Goal: Transaction & Acquisition: Book appointment/travel/reservation

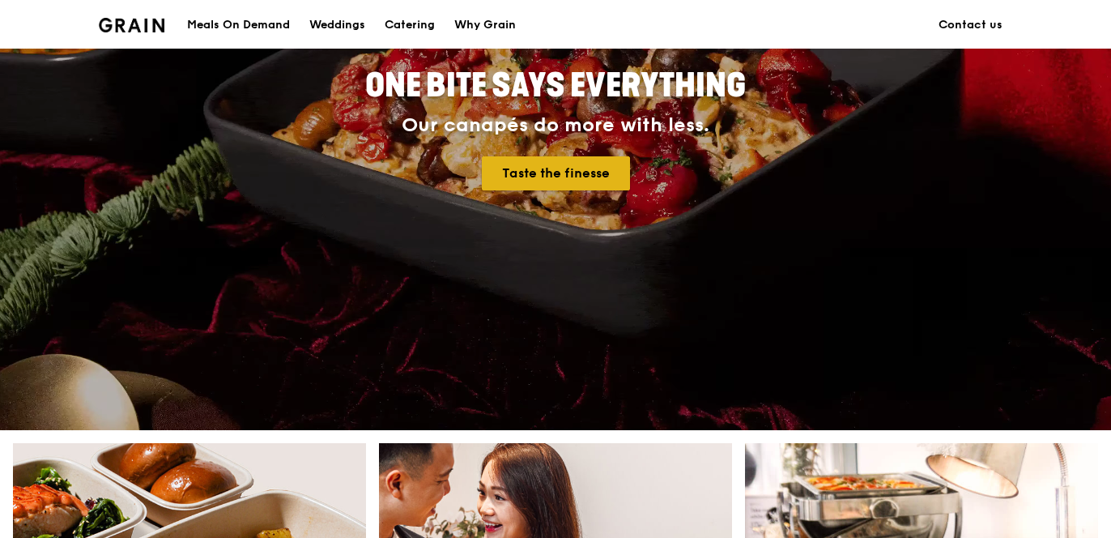
click at [545, 178] on link "Taste the finesse" at bounding box center [556, 173] width 148 height 34
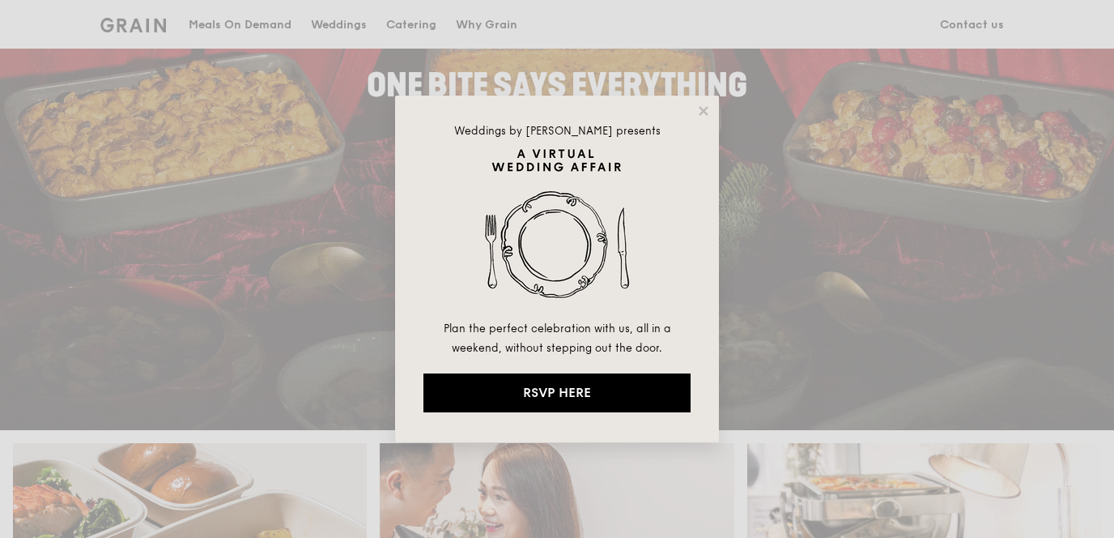
click at [284, 198] on div "Weddings by [PERSON_NAME] presents Plan the perfect celebration with us, all in…" at bounding box center [557, 269] width 1114 height 538
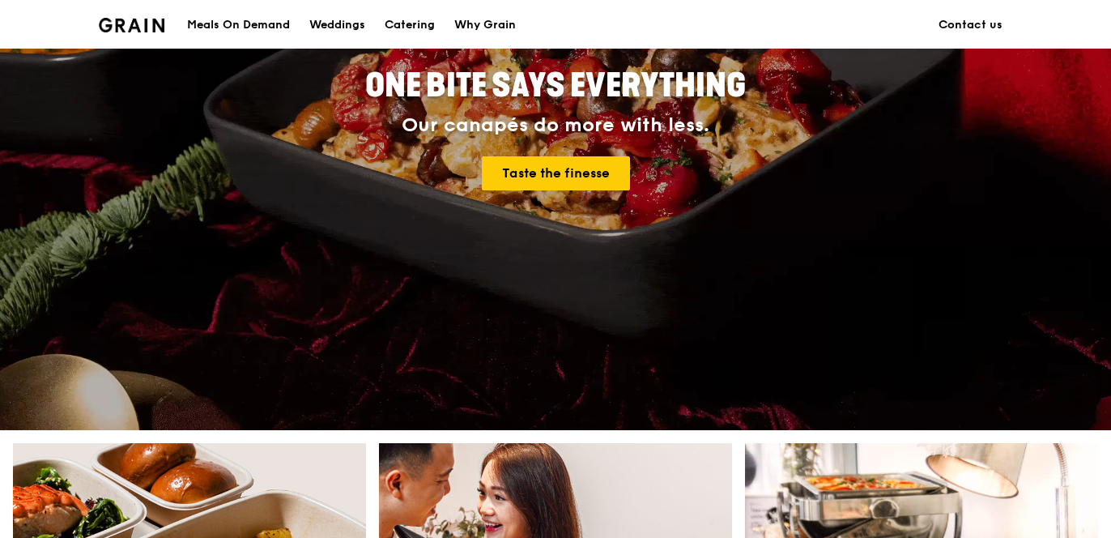
click at [210, 32] on div "Meals On Demand" at bounding box center [238, 25] width 103 height 49
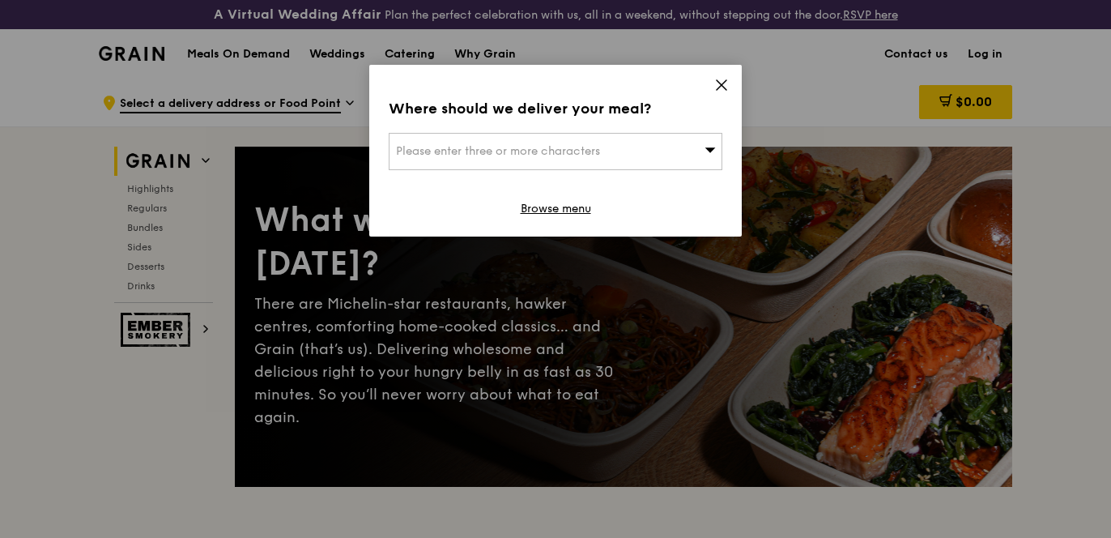
click at [576, 151] on span "Please enter three or more characters" at bounding box center [498, 151] width 204 height 14
click at [717, 84] on icon at bounding box center [721, 85] width 15 height 15
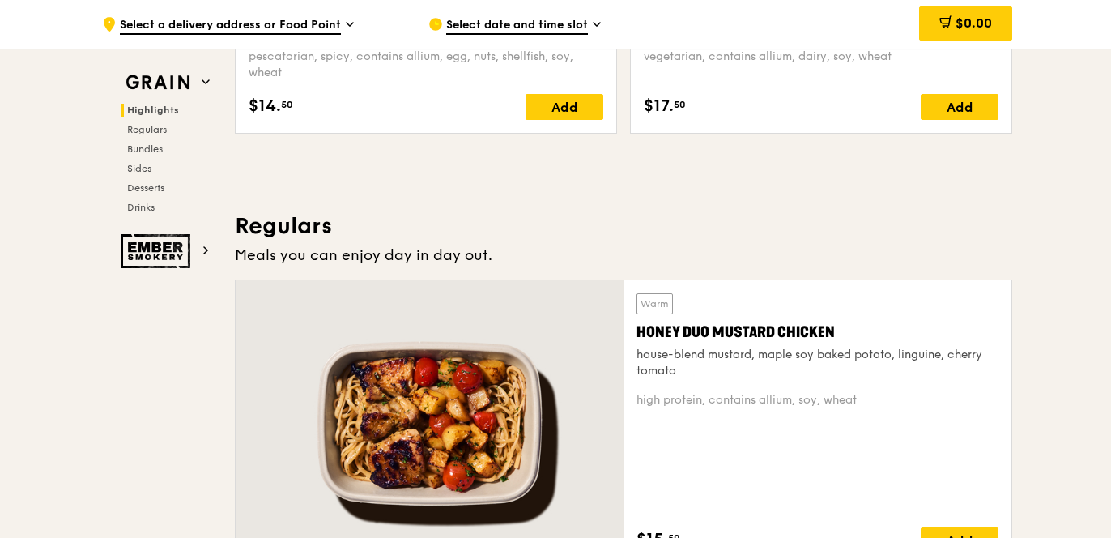
scroll to position [1101, 0]
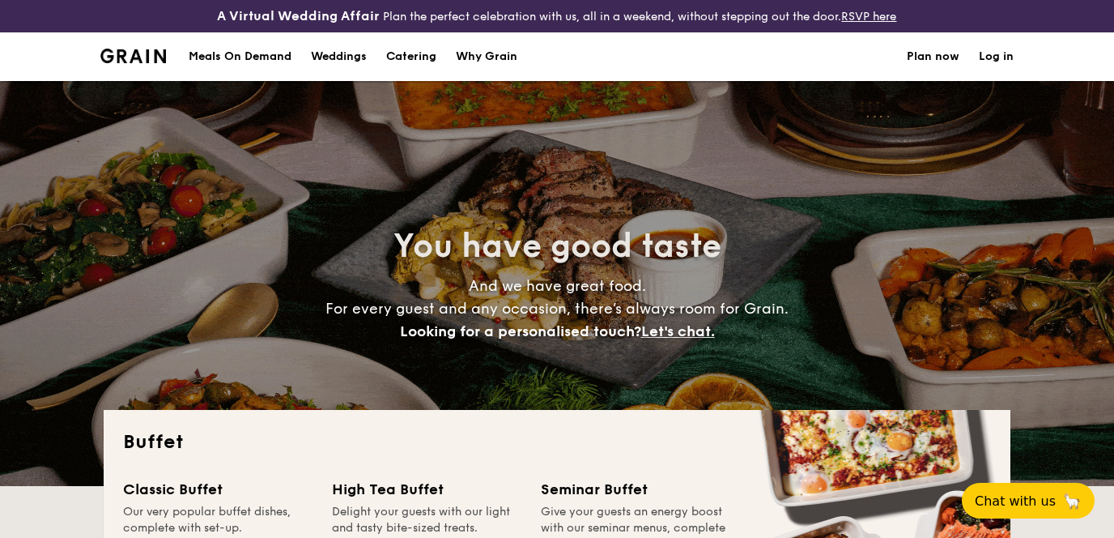
select select
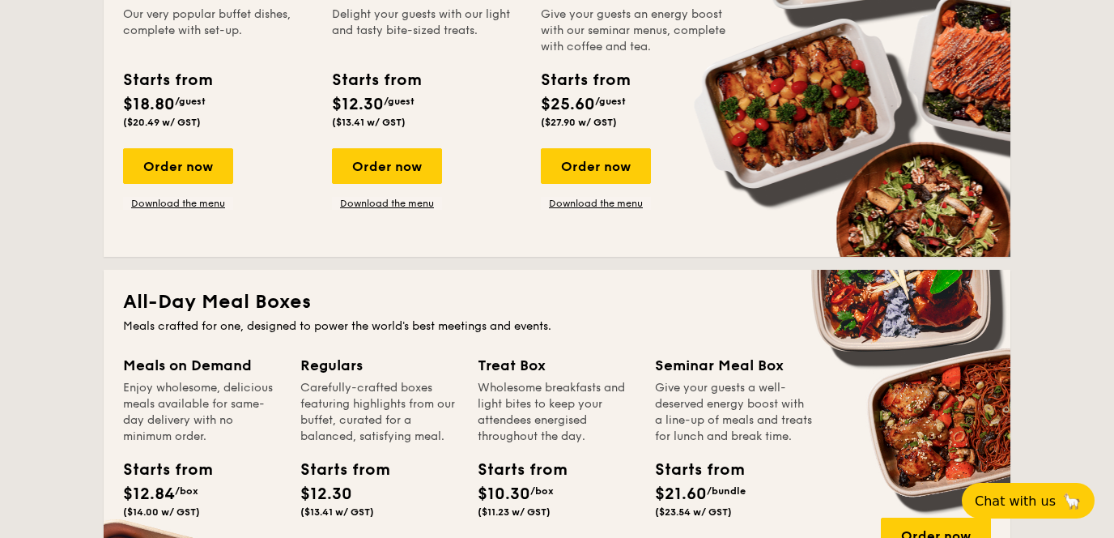
scroll to position [413, 0]
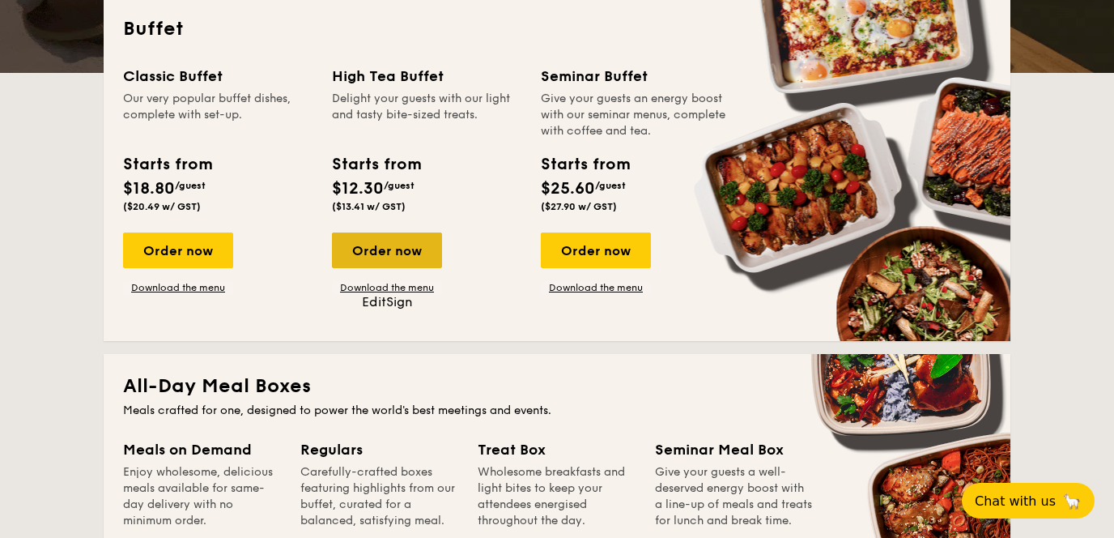
click at [361, 252] on div "Order now" at bounding box center [387, 250] width 110 height 36
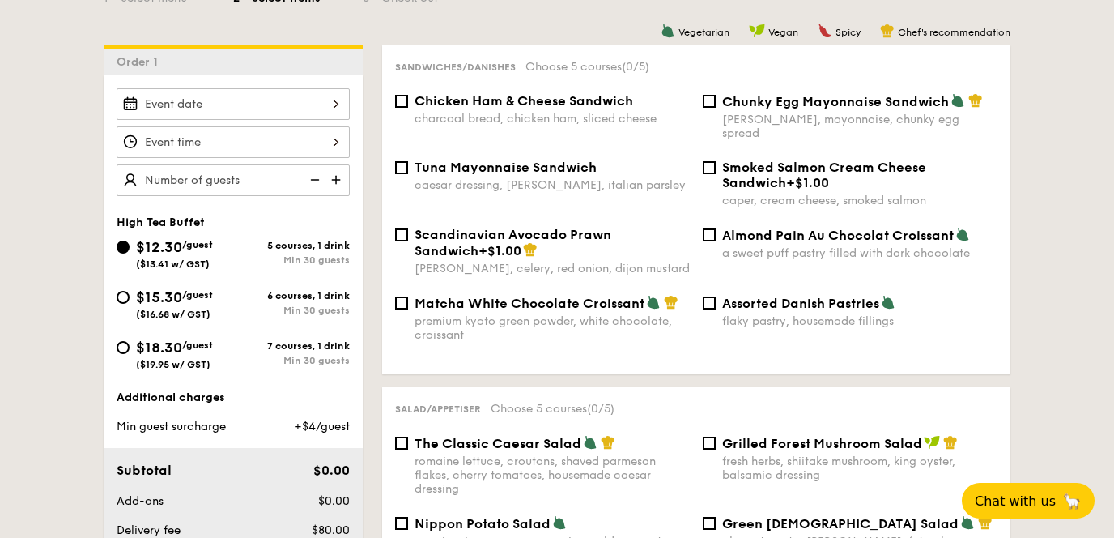
scroll to position [430, 0]
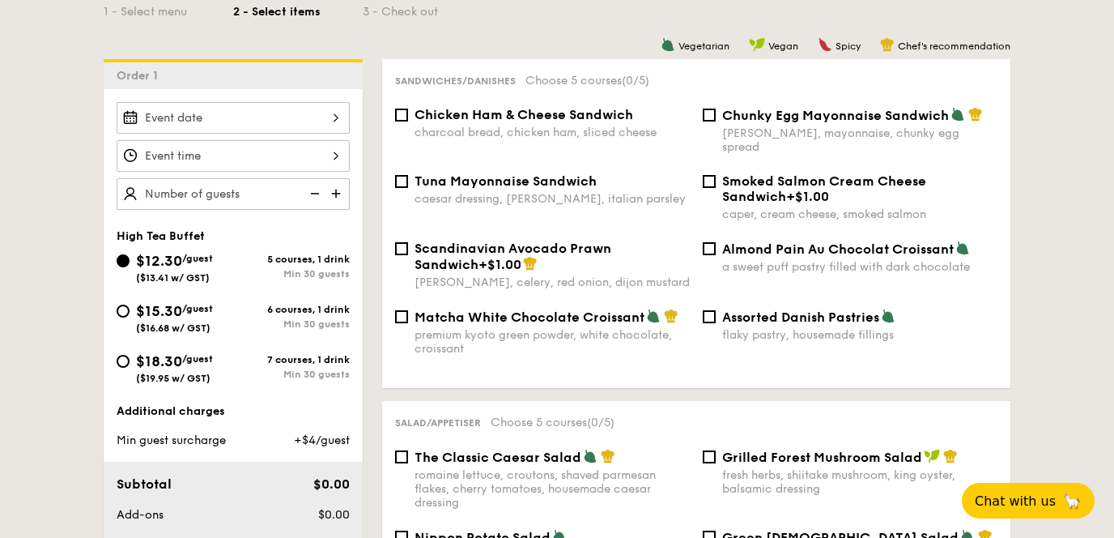
click at [241, 120] on div "2025 Oct [DATE] Tue Wed Thu Fri Sat Sun 1 2 3 4 5 6 7 8 9 10 11 12 13 14 15 16 …" at bounding box center [233, 118] width 233 height 32
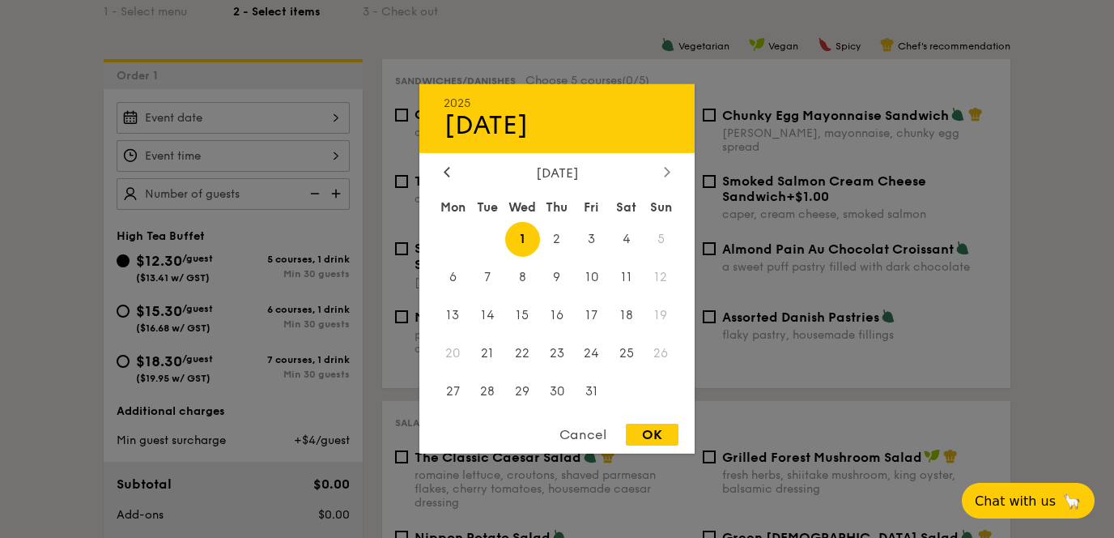
click at [664, 174] on icon at bounding box center [667, 171] width 6 height 11
click at [617, 239] on span "1" at bounding box center [626, 239] width 35 height 35
click at [77, 179] on div at bounding box center [557, 269] width 1114 height 538
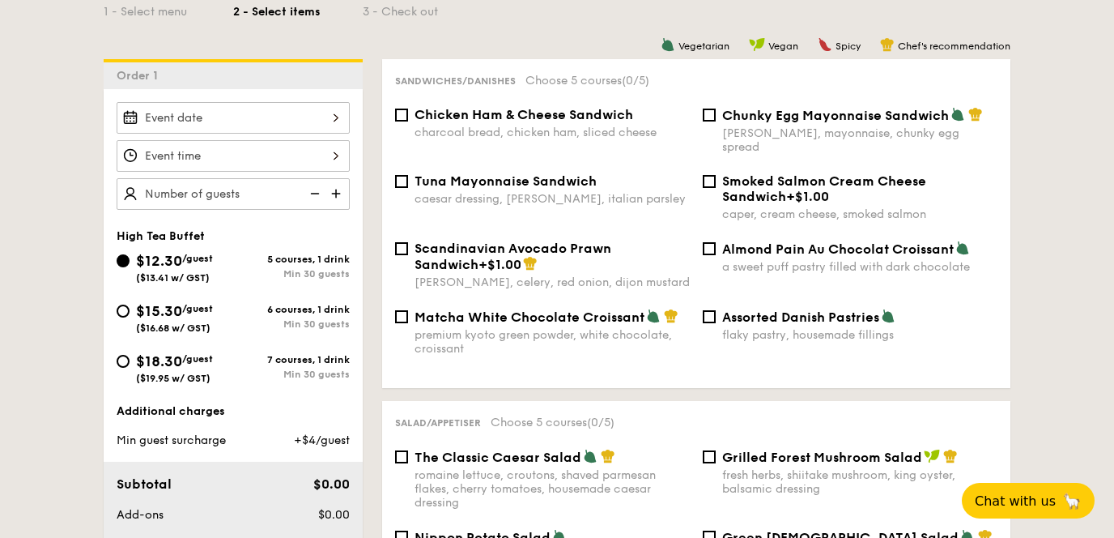
click at [206, 125] on div at bounding box center [233, 118] width 233 height 32
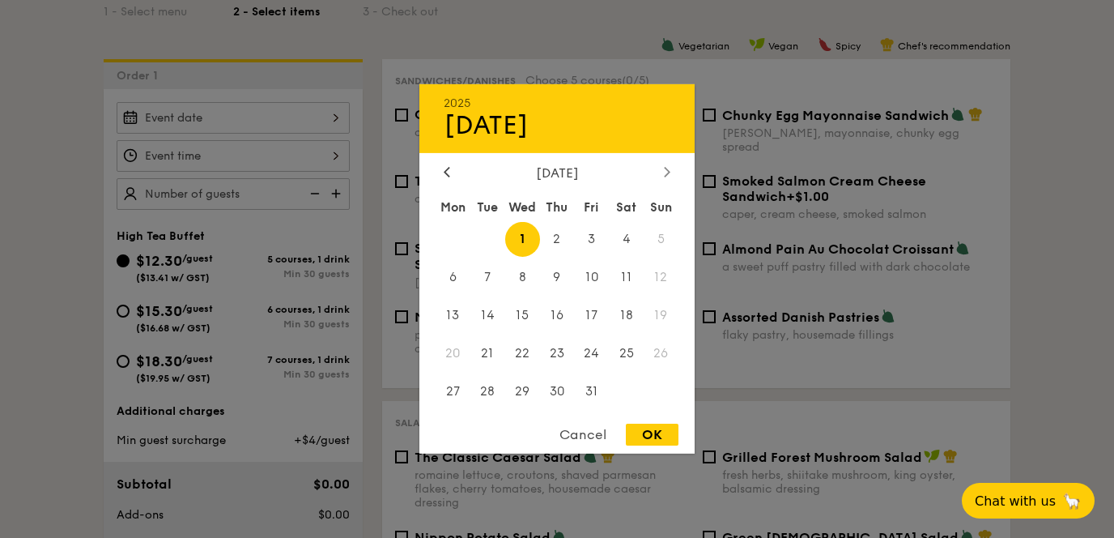
click at [662, 171] on div at bounding box center [667, 172] width 15 height 15
click at [625, 234] on span "1" at bounding box center [626, 239] width 35 height 35
click at [641, 426] on div "OK" at bounding box center [652, 434] width 53 height 22
type input "[DATE]"
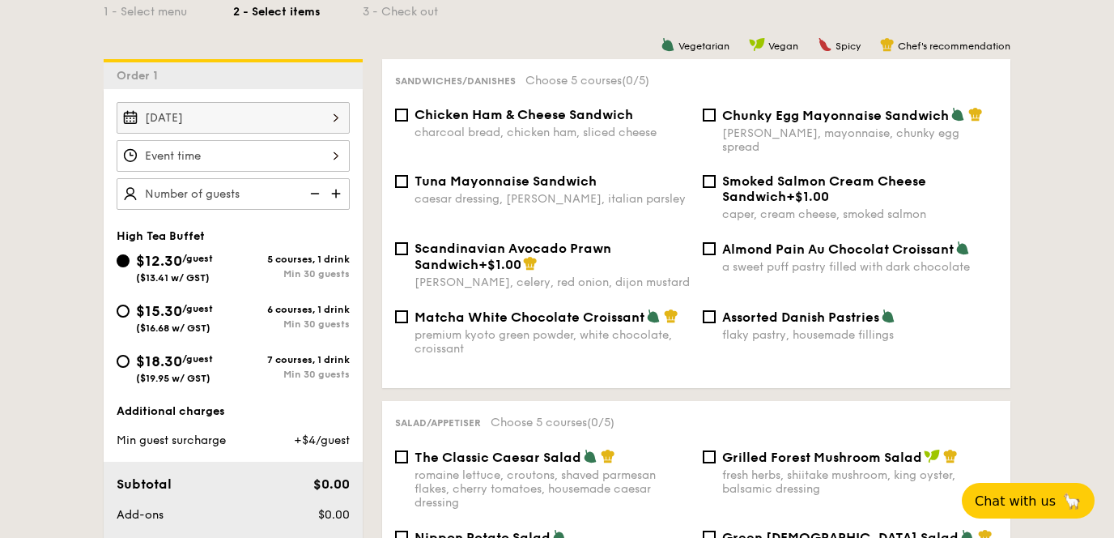
click at [232, 161] on div at bounding box center [233, 156] width 233 height 32
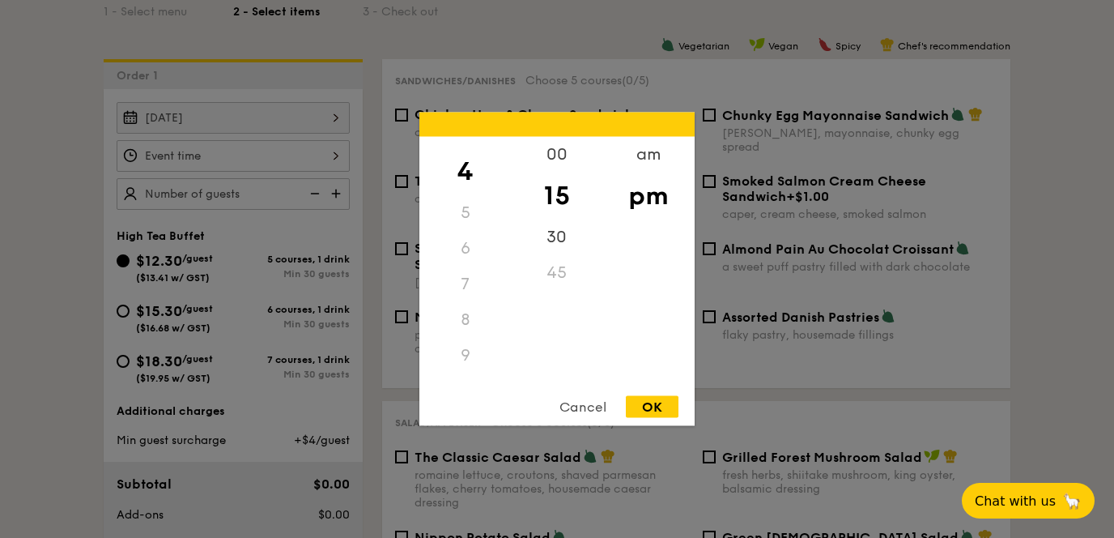
scroll to position [167, 0]
click at [473, 244] on div "7" at bounding box center [464, 249] width 91 height 36
click at [458, 244] on div "7" at bounding box center [464, 249] width 91 height 36
click at [470, 257] on div "7" at bounding box center [464, 249] width 91 height 36
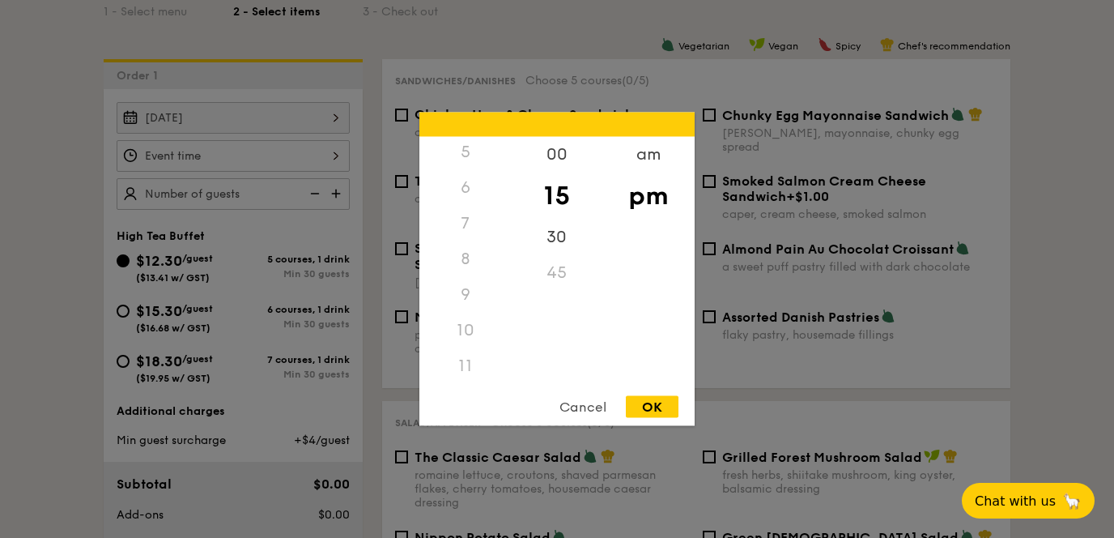
scroll to position [598, 0]
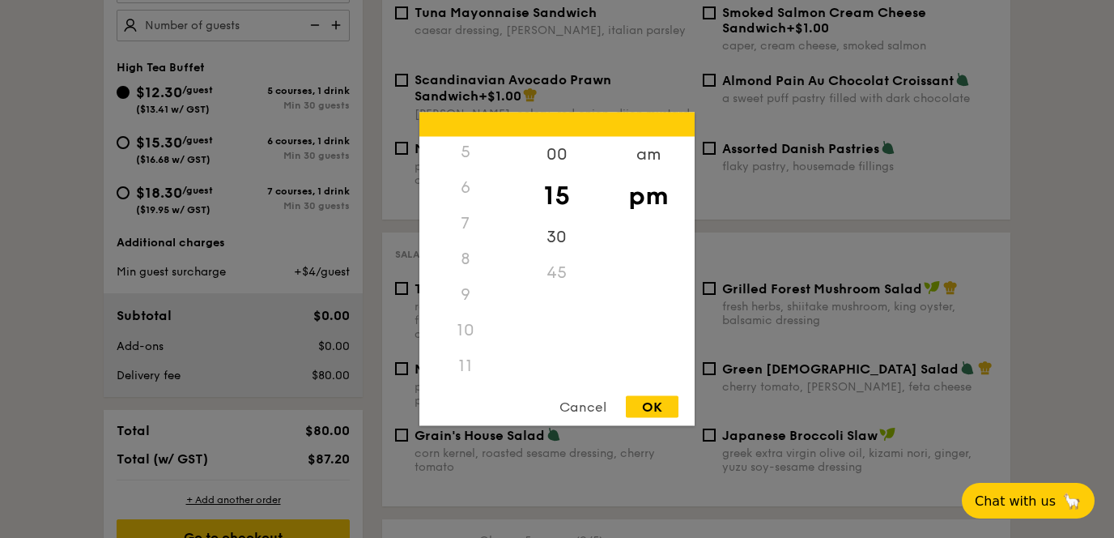
click at [466, 241] on div "8" at bounding box center [464, 259] width 91 height 36
drag, startPoint x: 465, startPoint y: 305, endPoint x: 465, endPoint y: 220, distance: 85.0
click at [465, 216] on div "12 1 2 3 4 5 6 7 8 9 10 11" at bounding box center [464, 260] width 91 height 247
click at [465, 232] on div "2" at bounding box center [464, 231] width 91 height 47
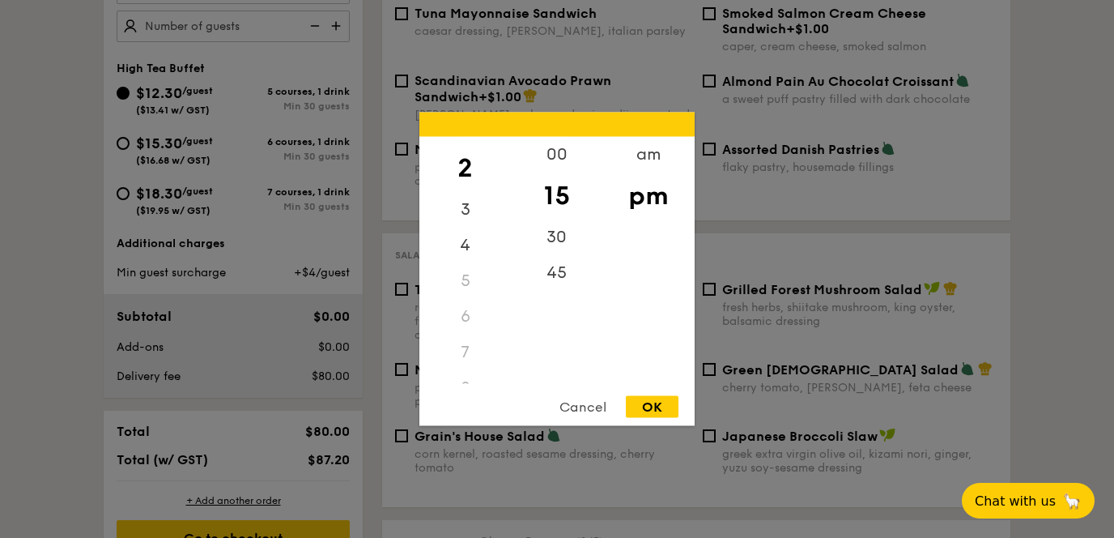
scroll to position [120, 0]
click at [463, 287] on div "7" at bounding box center [464, 296] width 91 height 36
click at [463, 296] on div "7" at bounding box center [464, 296] width 91 height 36
click at [457, 228] on div "5" at bounding box center [464, 224] width 91 height 36
click at [462, 218] on div "5" at bounding box center [464, 224] width 91 height 36
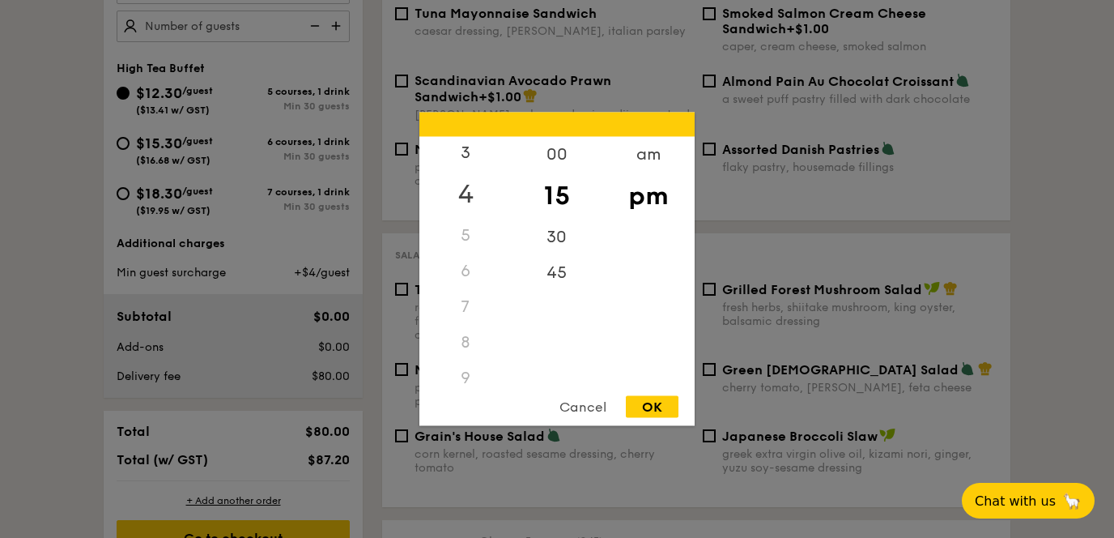
click at [469, 177] on div "4" at bounding box center [464, 194] width 91 height 47
click at [554, 200] on div "15" at bounding box center [556, 195] width 91 height 47
click at [557, 232] on div "30" at bounding box center [556, 242] width 91 height 47
click at [444, 231] on div "5" at bounding box center [464, 237] width 91 height 36
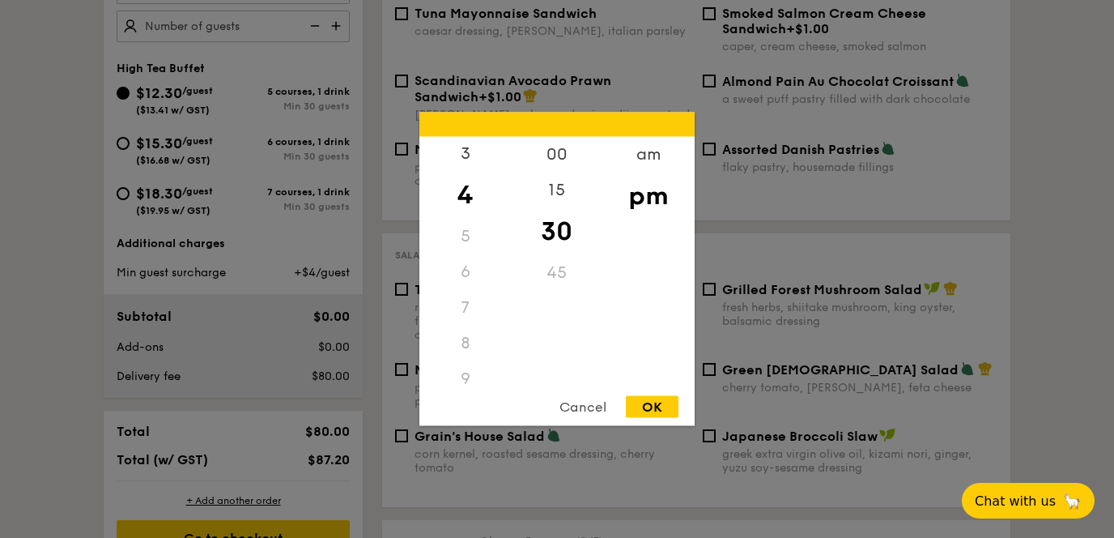
click at [467, 231] on div "5" at bounding box center [464, 237] width 91 height 36
click at [467, 240] on div "5" at bounding box center [464, 237] width 91 height 36
click at [467, 240] on div "6" at bounding box center [464, 233] width 91 height 36
click at [467, 241] on div "8" at bounding box center [464, 259] width 91 height 36
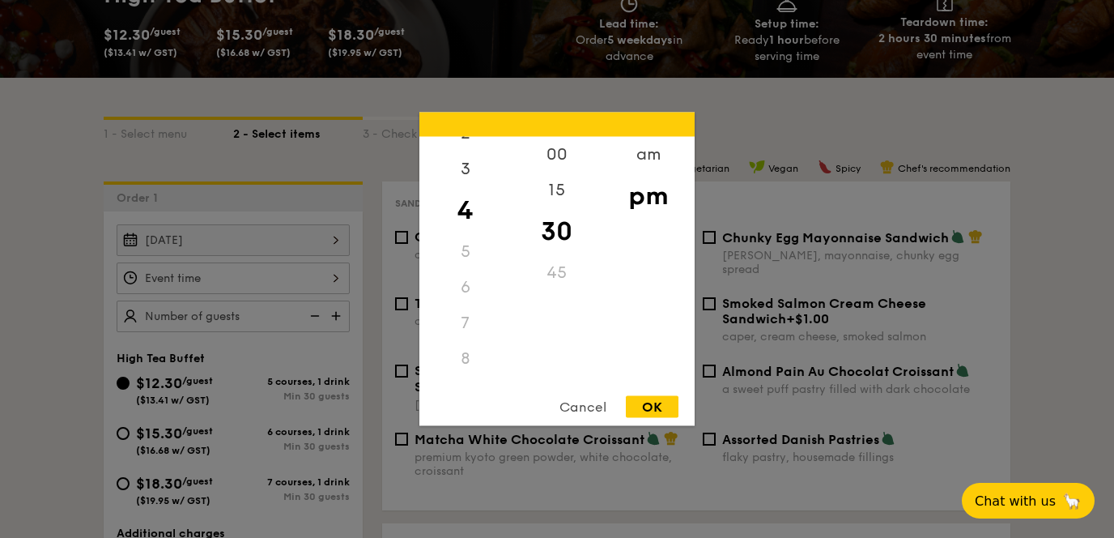
scroll to position [146, 0]
click at [465, 161] on div "4" at bounding box center [464, 157] width 91 height 47
click at [644, 404] on div "OK" at bounding box center [652, 407] width 53 height 22
type input "4:30PM"
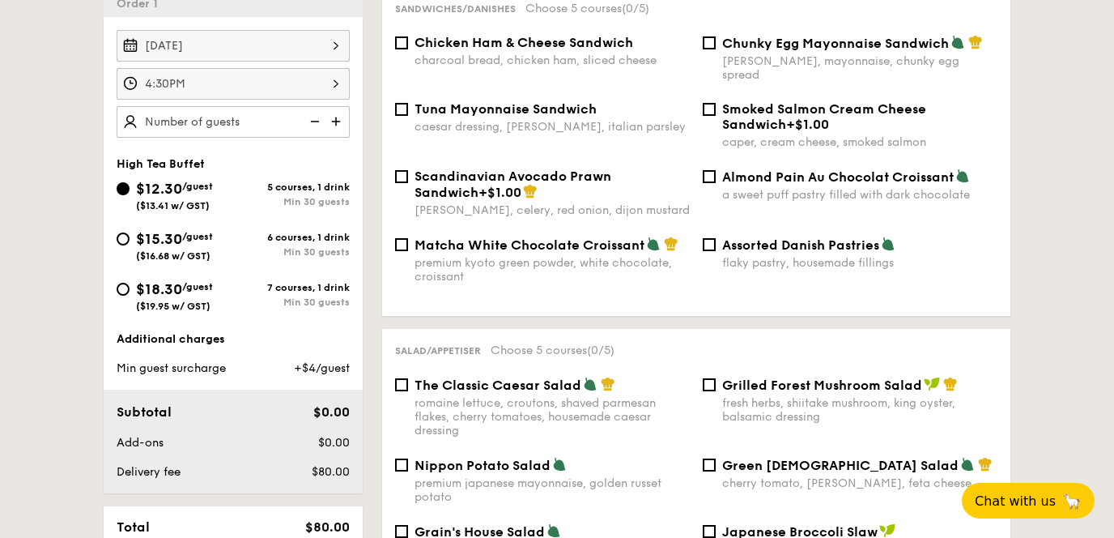
scroll to position [389, 0]
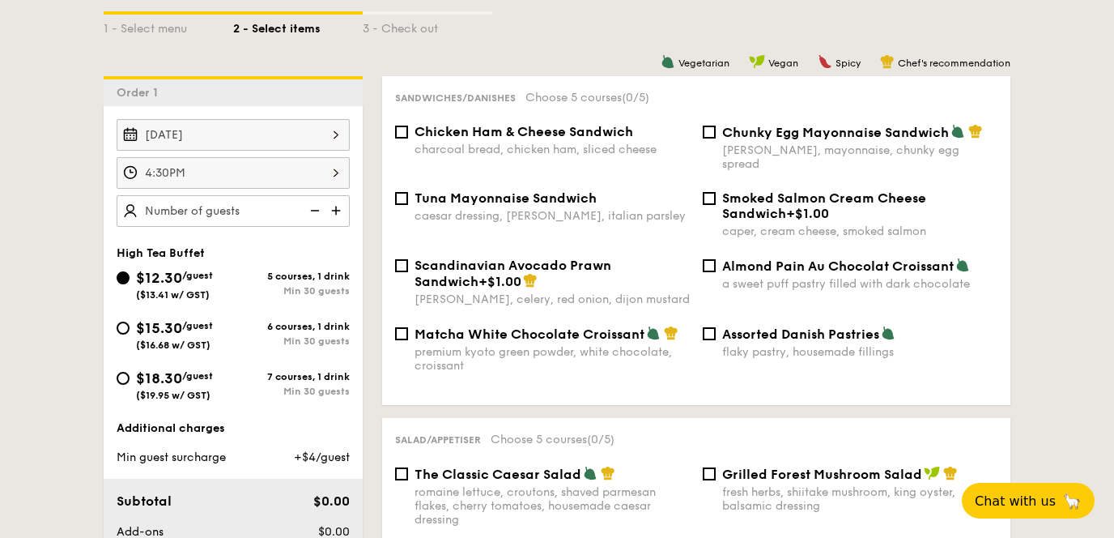
select select
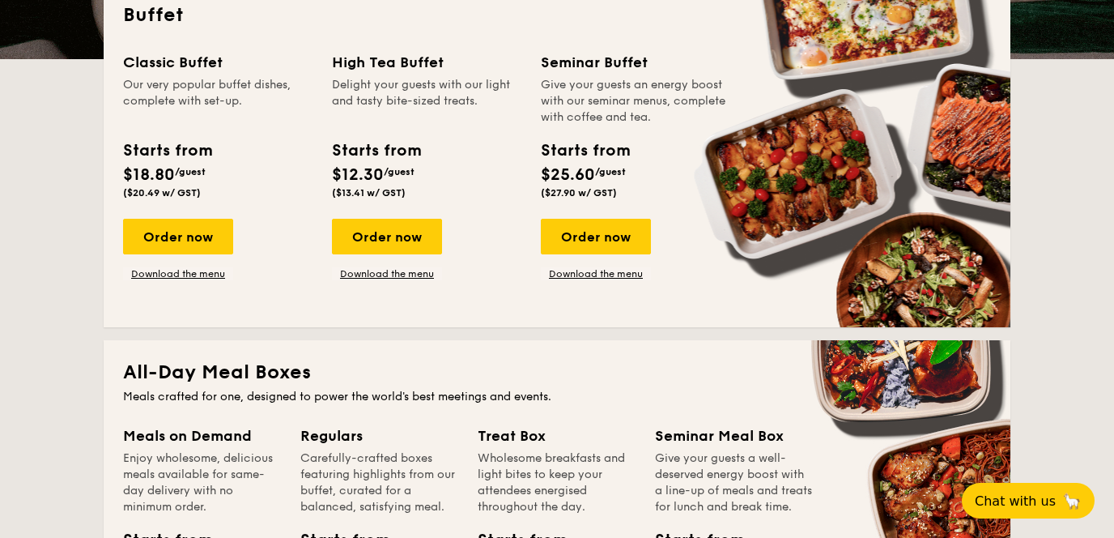
scroll to position [423, 0]
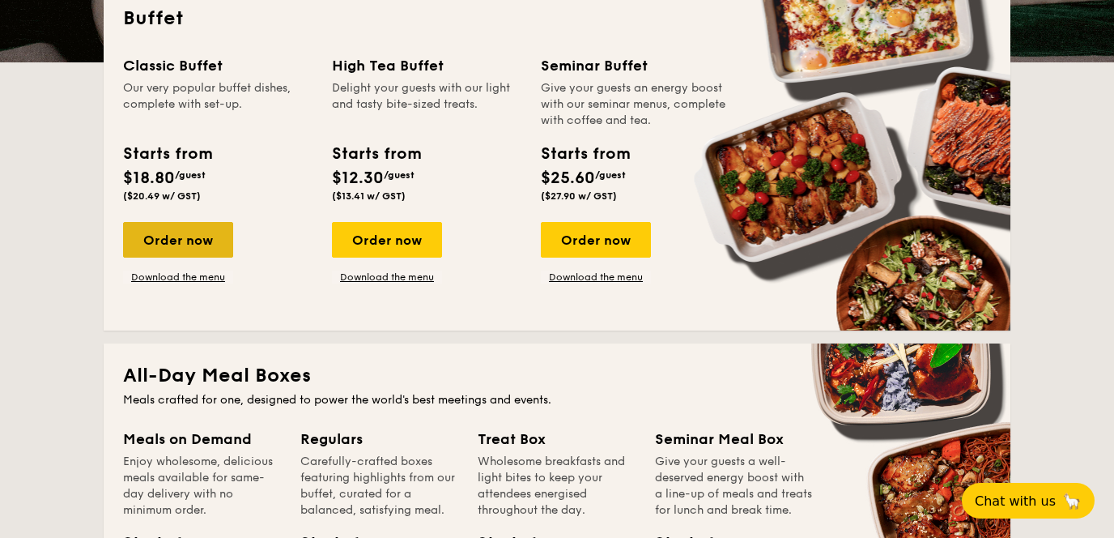
click at [132, 236] on div "Order now" at bounding box center [178, 240] width 110 height 36
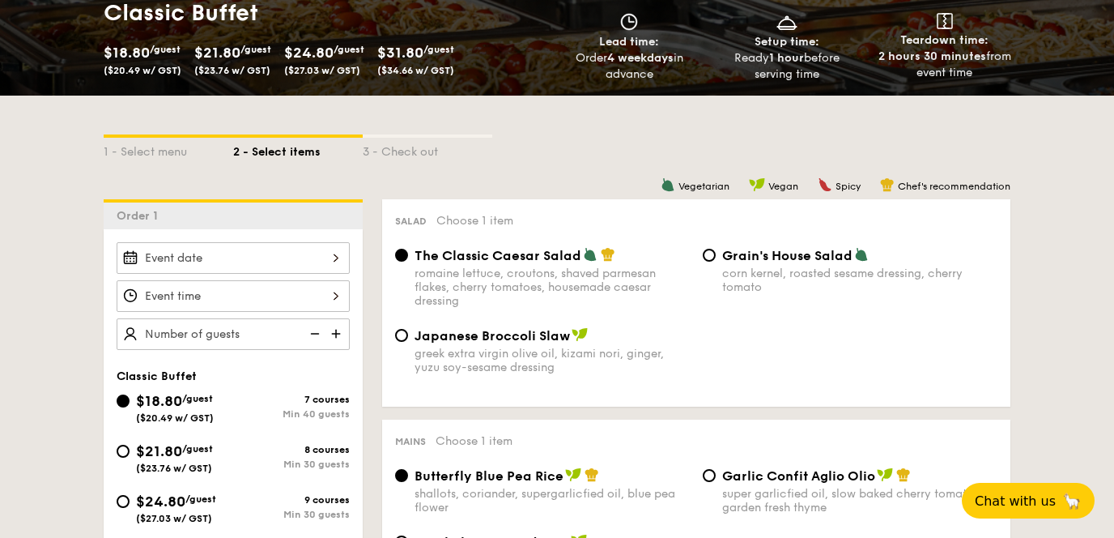
scroll to position [364, 0]
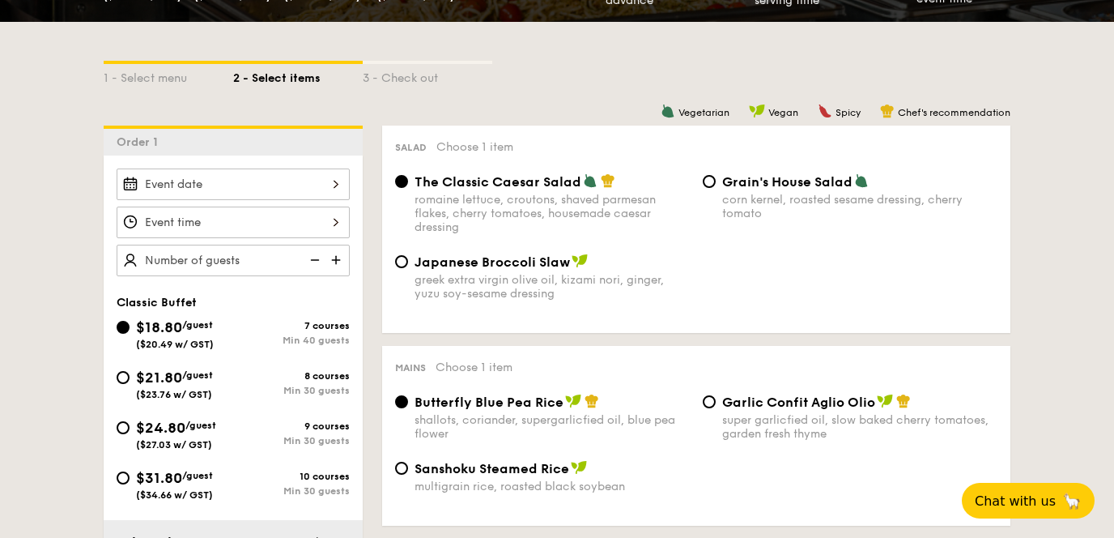
click at [181, 180] on div at bounding box center [233, 184] width 233 height 32
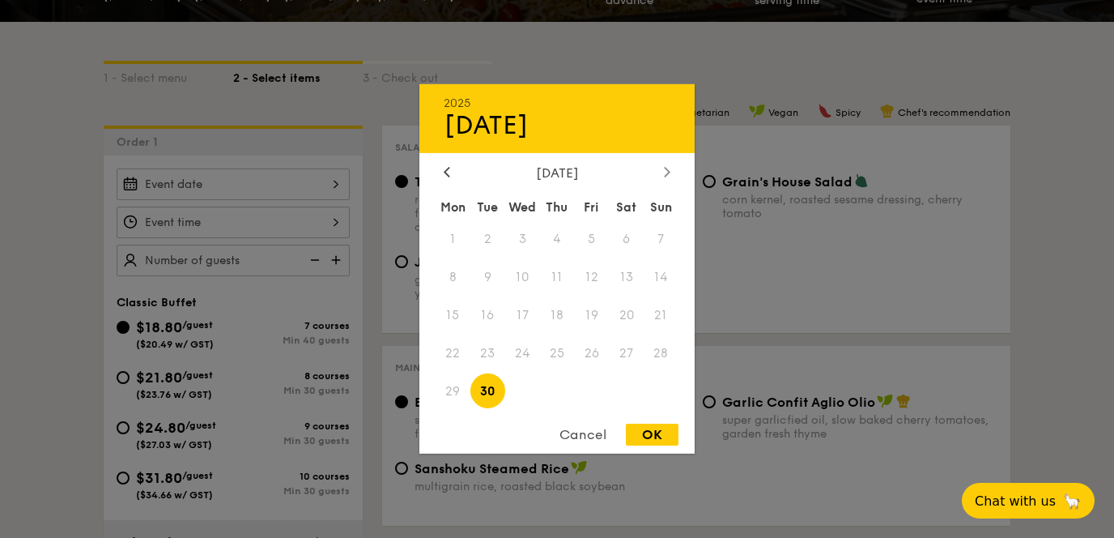
click at [666, 172] on icon at bounding box center [667, 171] width 6 height 11
click at [442, 169] on div at bounding box center [447, 172] width 15 height 15
click at [666, 175] on icon at bounding box center [667, 171] width 6 height 11
click at [627, 238] on span "1" at bounding box center [626, 239] width 35 height 35
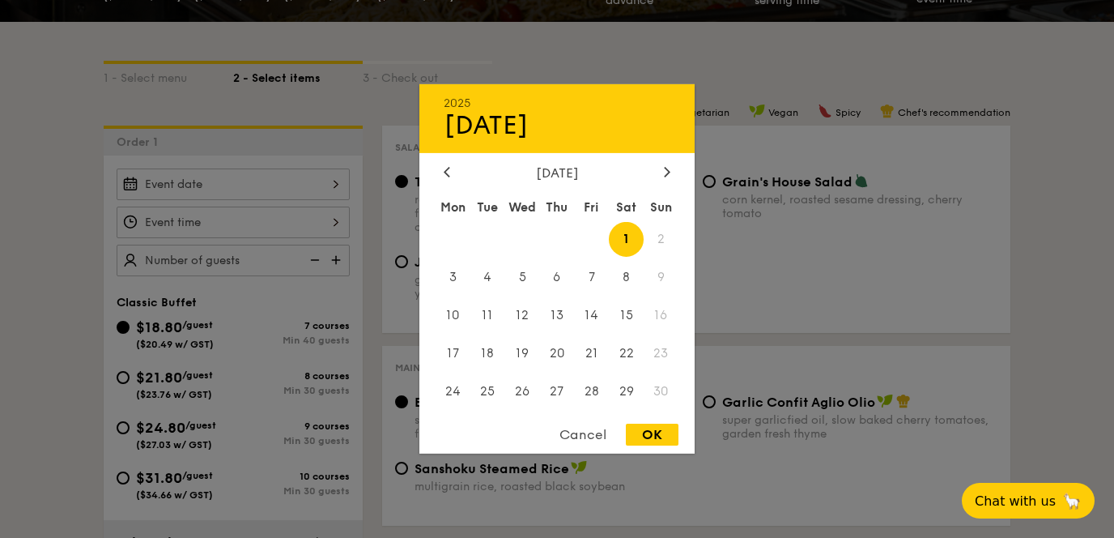
click at [644, 439] on div "OK" at bounding box center [652, 434] width 53 height 22
type input "[DATE]"
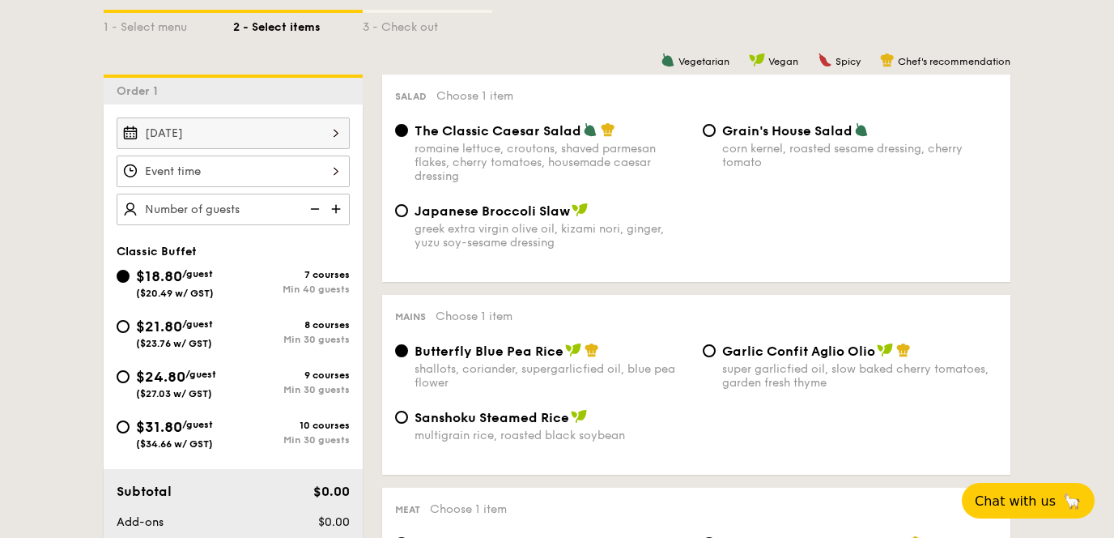
scroll to position [426, 0]
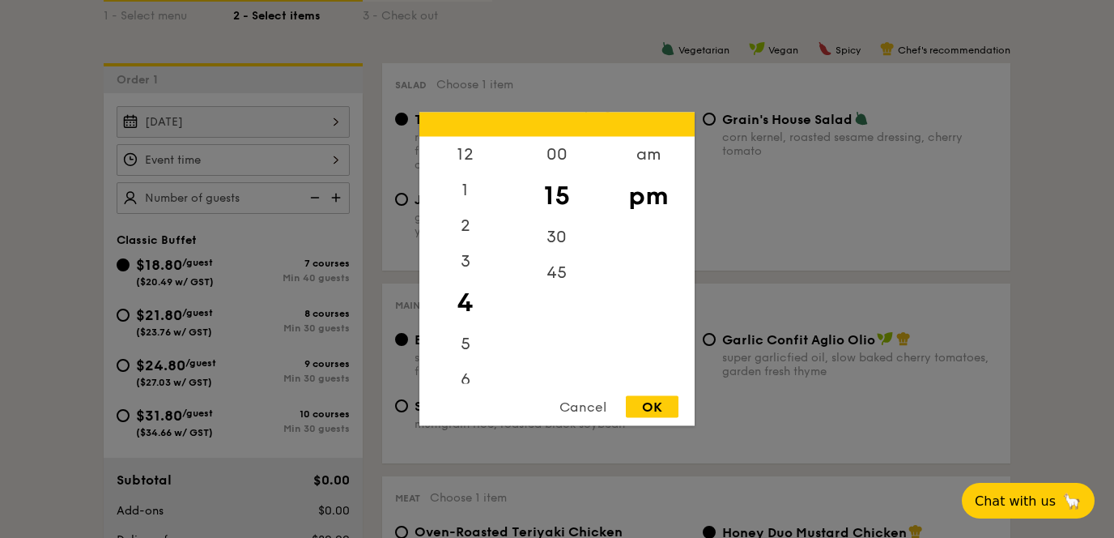
click at [193, 156] on div "12 1 2 3 4 5 6 7 8 9 10 11 00 15 30 45 am pm Cancel OK" at bounding box center [233, 160] width 233 height 32
click at [474, 314] on div "7" at bounding box center [464, 323] width 91 height 47
click at [656, 407] on div "OK" at bounding box center [652, 407] width 53 height 22
type input "7:15PM"
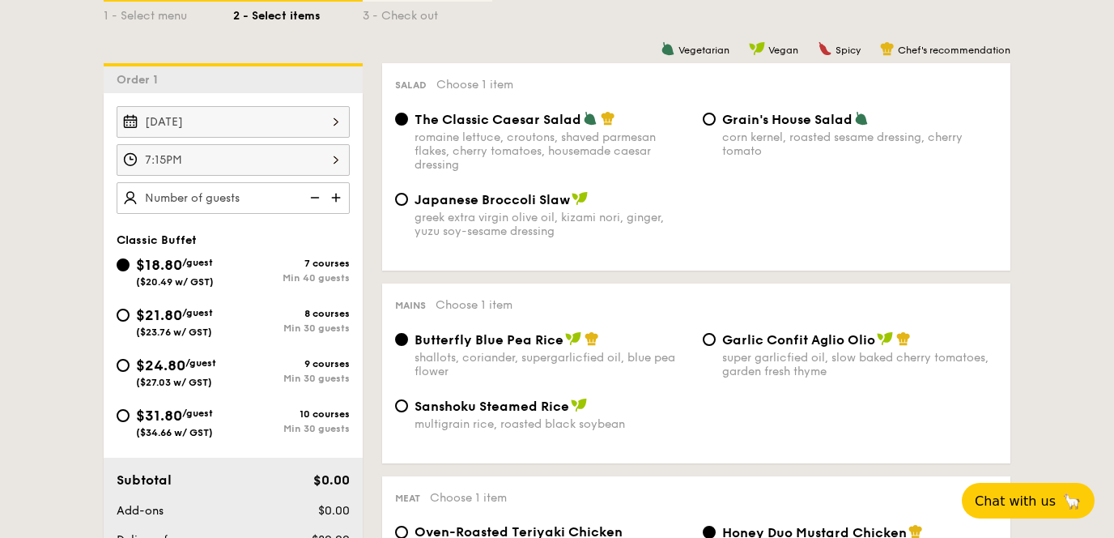
click at [342, 198] on img at bounding box center [337, 197] width 24 height 31
click at [317, 196] on img at bounding box center [313, 197] width 24 height 31
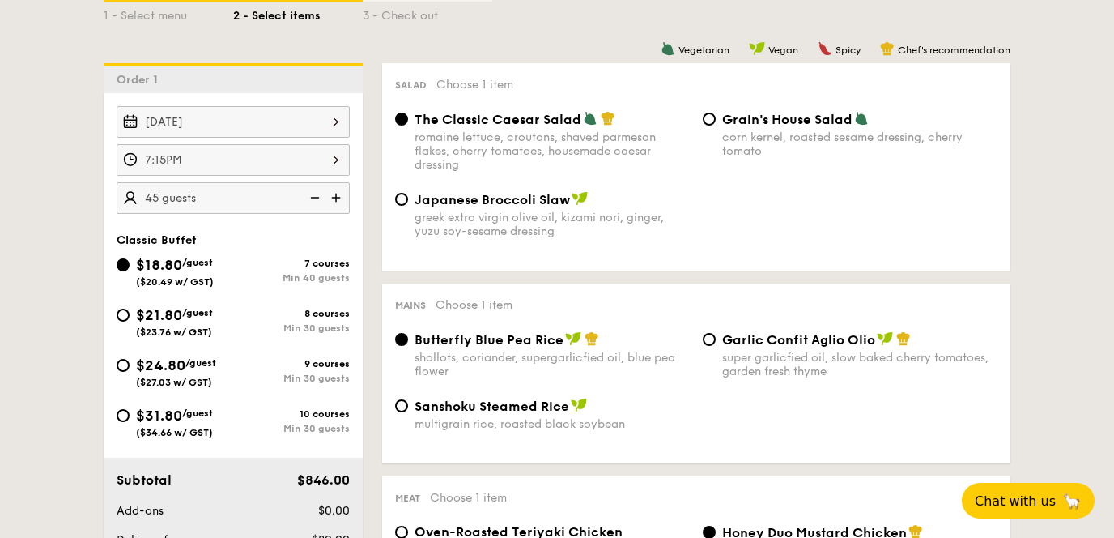
type input "40 guests"
click at [317, 196] on img at bounding box center [313, 197] width 24 height 31
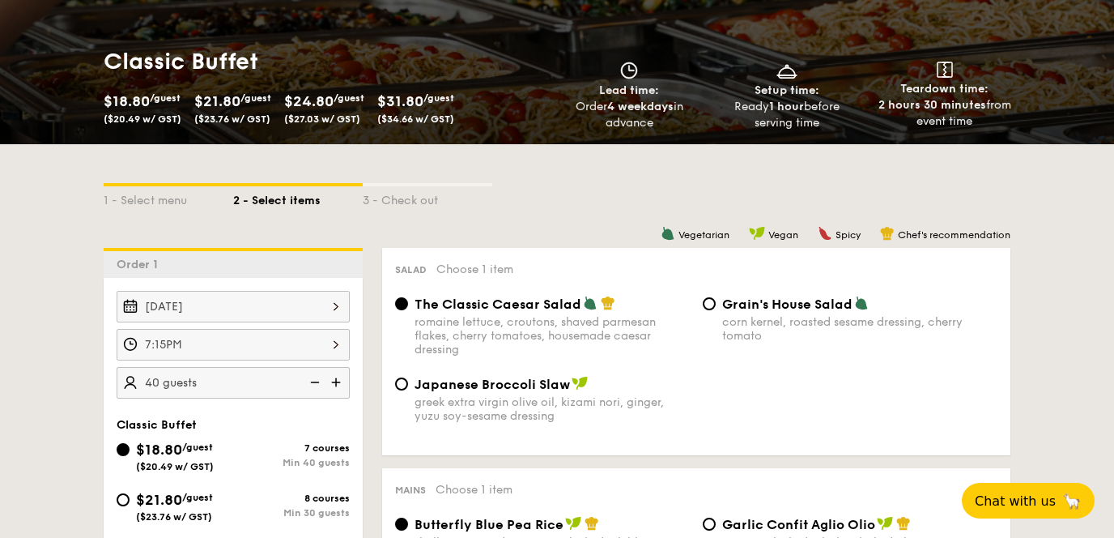
scroll to position [171, 0]
